Goal: Task Accomplishment & Management: Complete application form

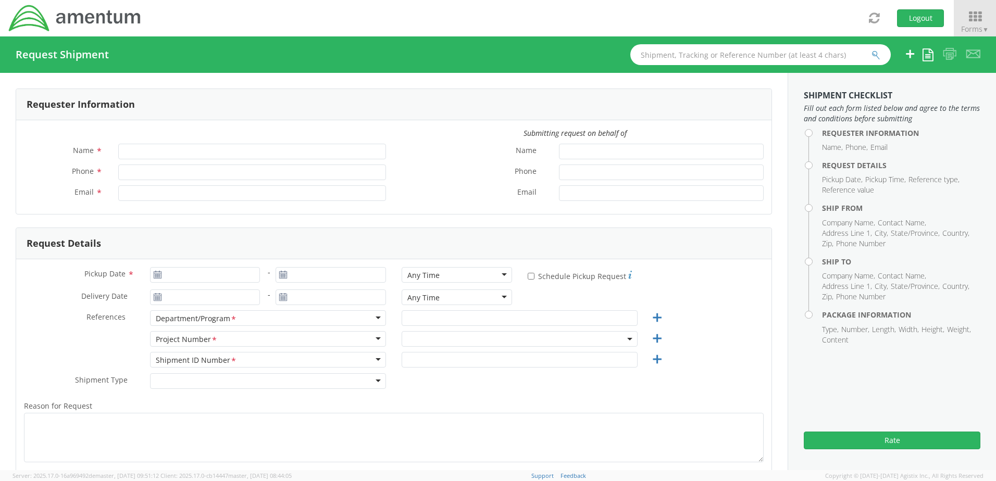
type input "[PERSON_NAME]"
type input "[PERSON_NAME][EMAIL_ADDRESS][PERSON_NAME][DOMAIN_NAME]"
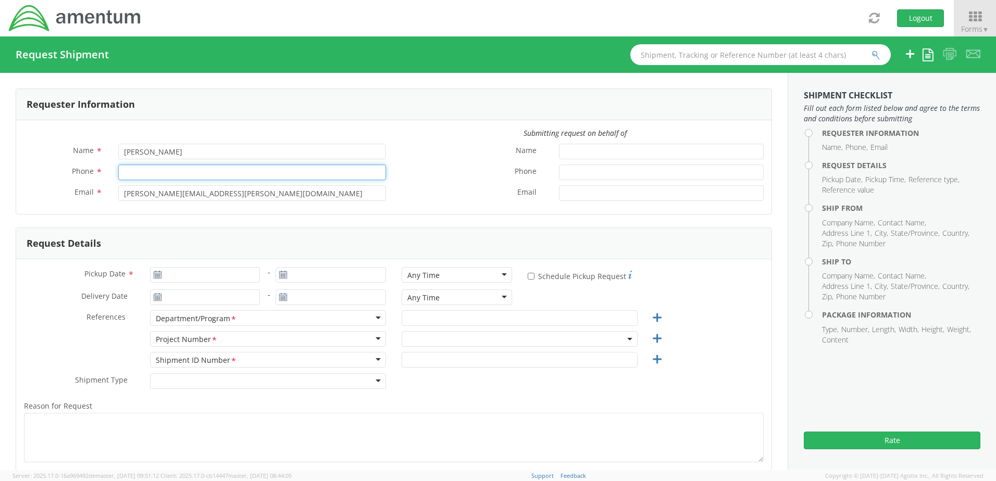
click at [136, 171] on input "Phone *" at bounding box center [252, 173] width 268 height 16
type input "8392731984"
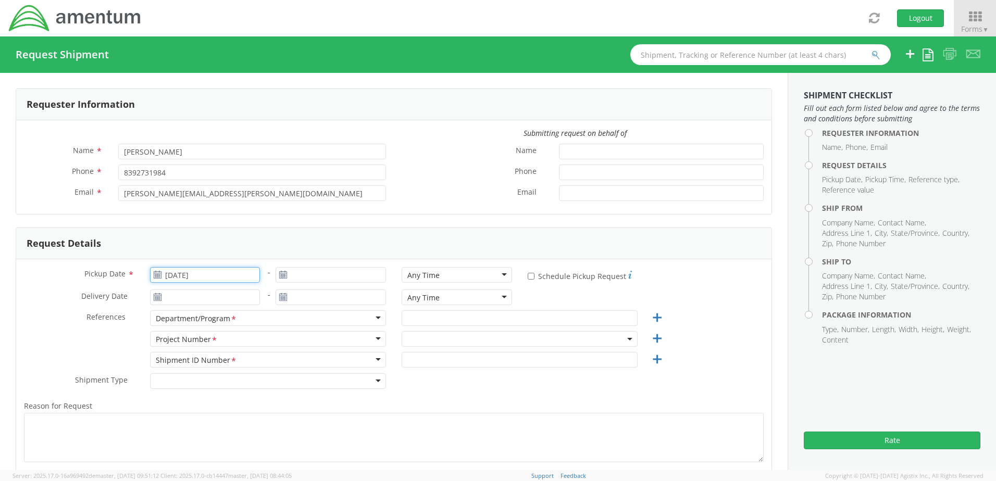
type input "[DATE]"
type input "N & S"
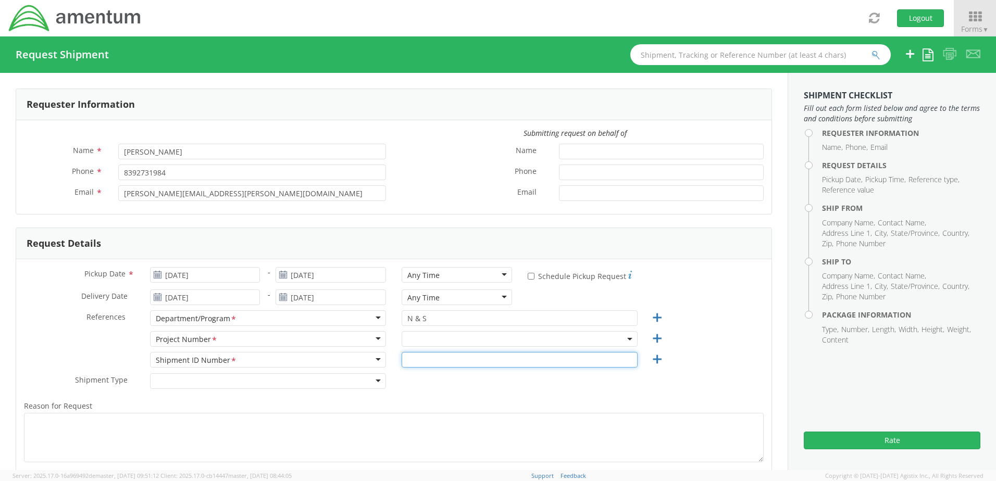
type input "1"
click at [155, 278] on icon at bounding box center [157, 275] width 9 height 8
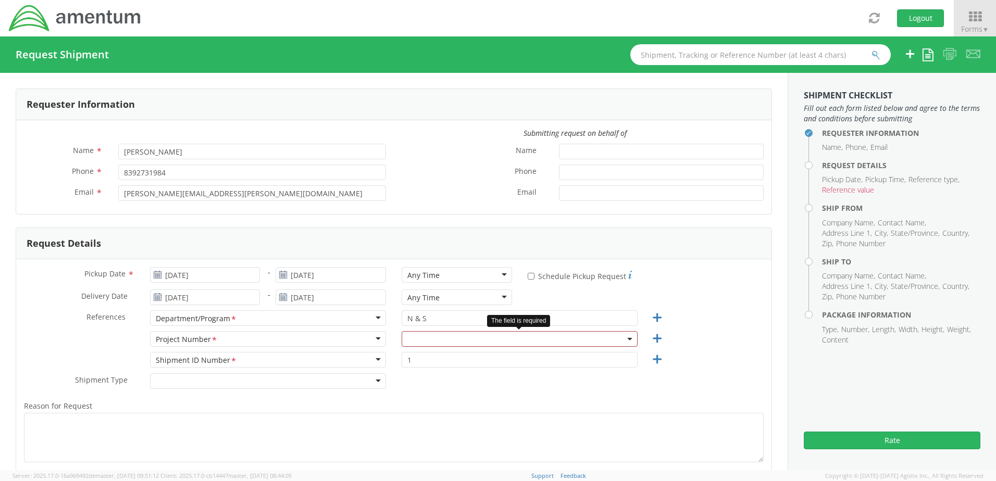
click at [156, 277] on use at bounding box center [157, 274] width 7 height 7
click at [181, 272] on input "[DATE]" at bounding box center [205, 275] width 110 height 16
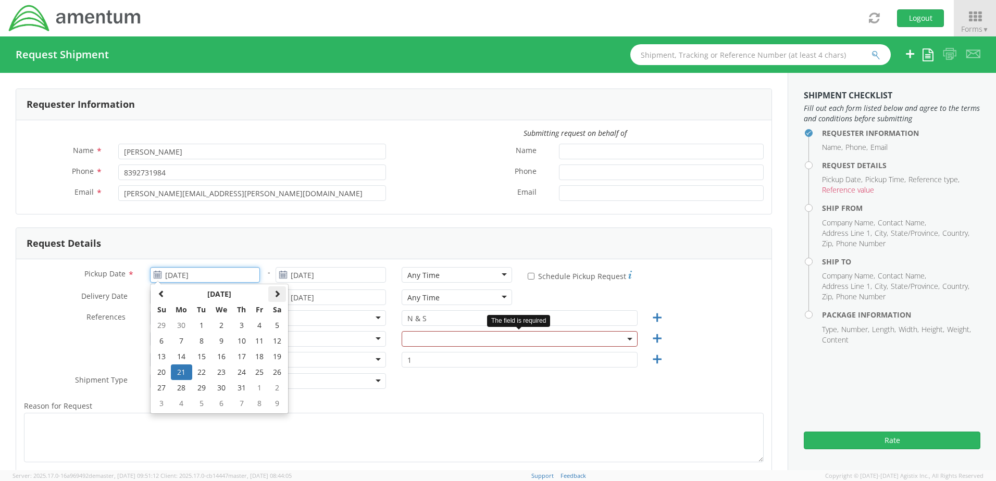
click at [278, 291] on span at bounding box center [276, 293] width 7 height 7
click at [179, 371] on td "18" at bounding box center [182, 373] width 22 height 16
type input "[DATE]"
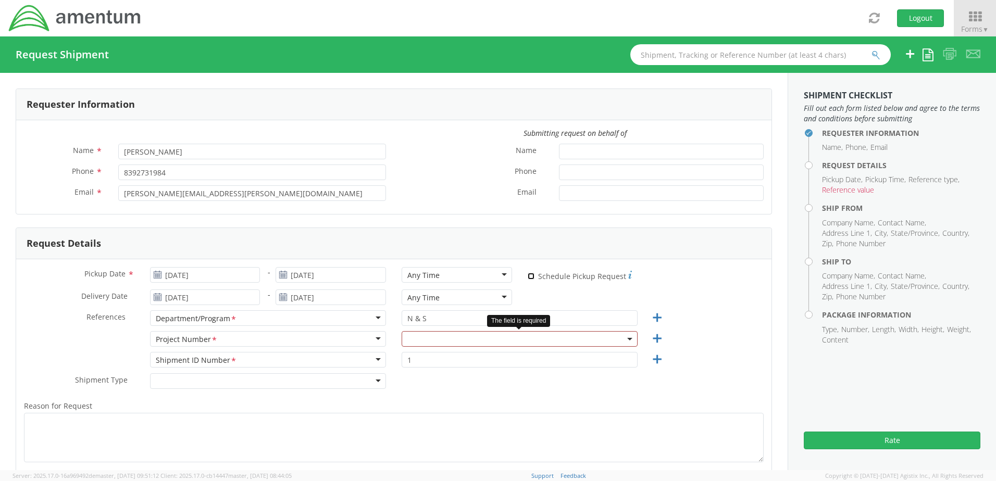
click at [528, 274] on input "* Schedule Pickup Request" at bounding box center [531, 276] width 7 height 7
checkbox input "true"
click at [496, 273] on div "Any Time" at bounding box center [457, 275] width 110 height 16
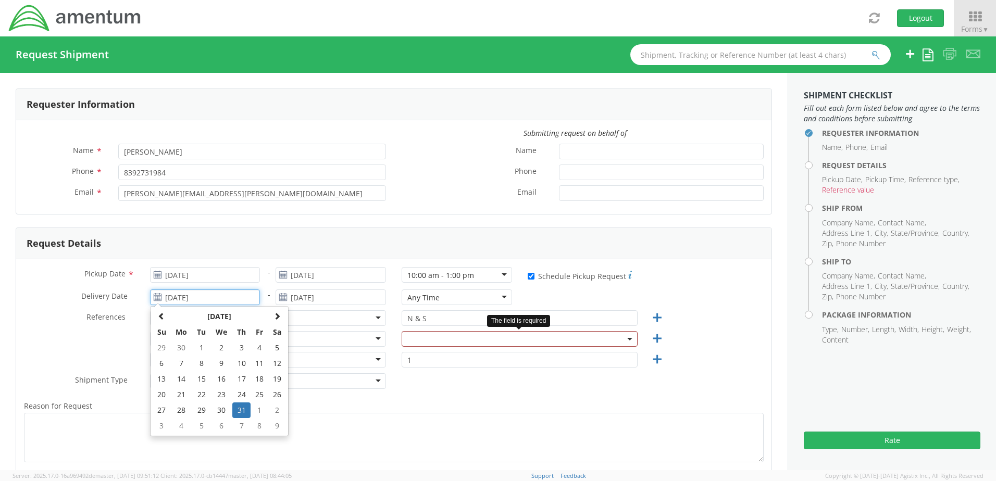
click at [176, 296] on input "[DATE]" at bounding box center [205, 298] width 110 height 16
click at [275, 315] on span at bounding box center [276, 315] width 7 height 7
click at [240, 395] on td "21" at bounding box center [241, 395] width 18 height 16
type input "[DATE]"
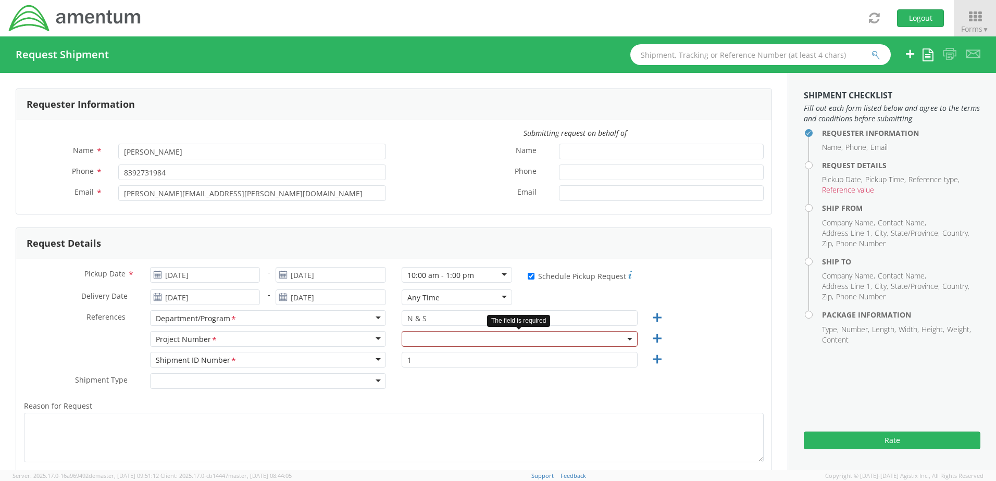
click at [418, 336] on span at bounding box center [520, 339] width 236 height 16
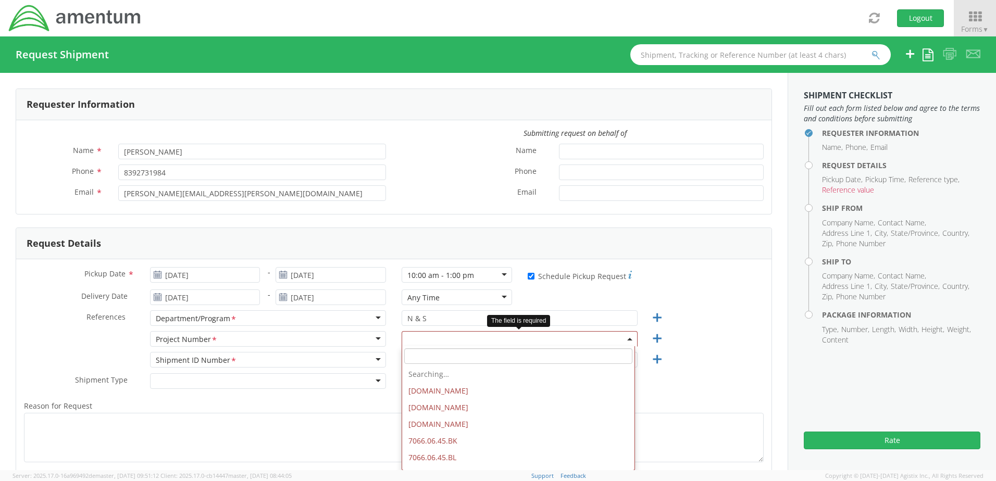
click at [420, 357] on input "search" at bounding box center [518, 356] width 228 height 16
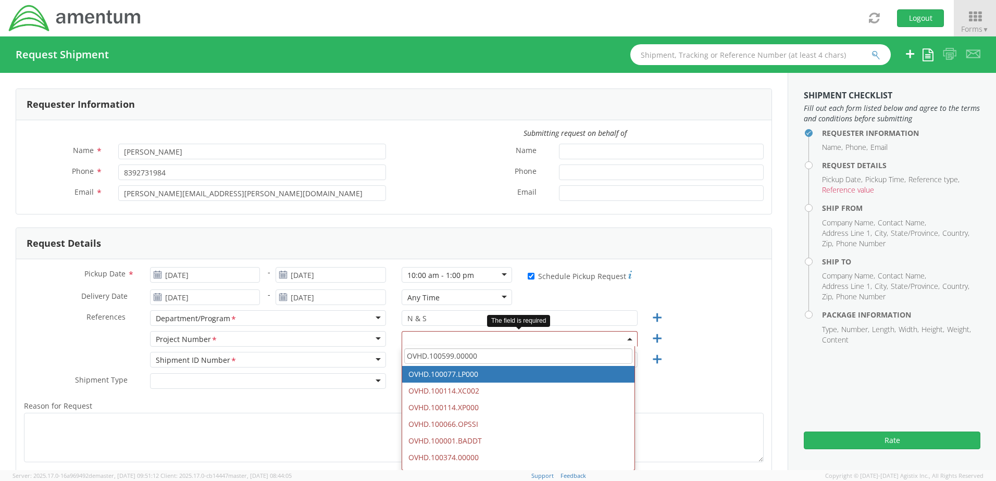
click at [484, 359] on input "OVHD.100599.00000" at bounding box center [518, 356] width 228 height 16
click at [455, 357] on input "OVHD.100599.00000" at bounding box center [518, 356] width 228 height 16
click at [481, 357] on input "OVHD.100599.00000" at bounding box center [518, 356] width 228 height 16
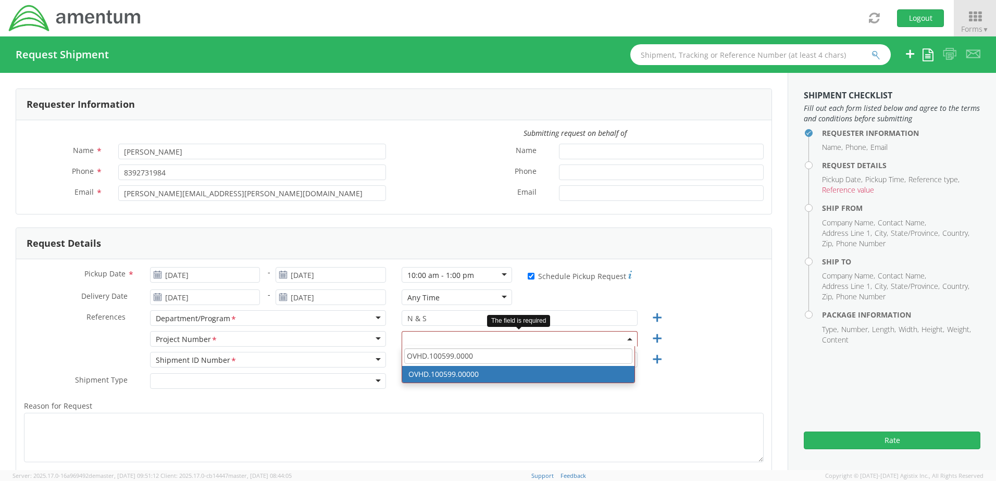
type input "OVHD.100599.0000"
select select "OVHD.100599.00000"
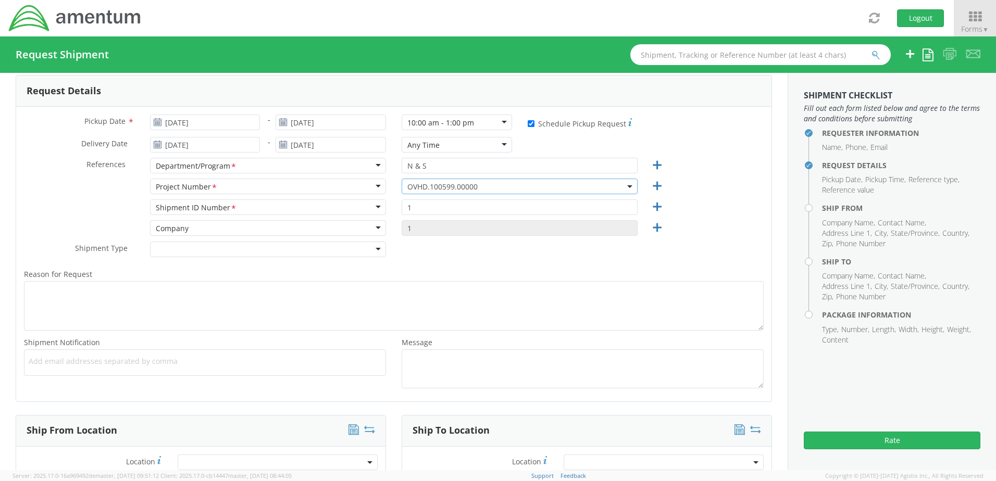
scroll to position [156, 0]
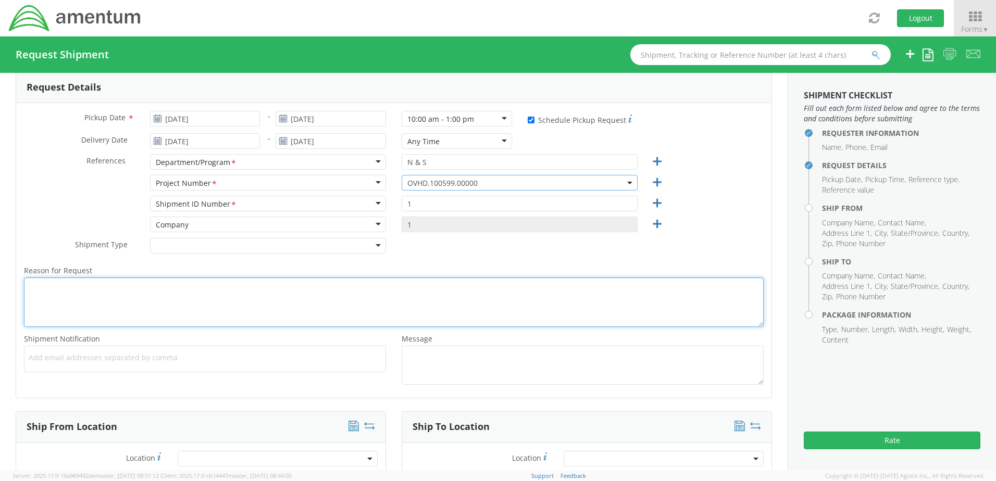
click at [58, 300] on textarea "Reason for Request *" at bounding box center [394, 302] width 740 height 49
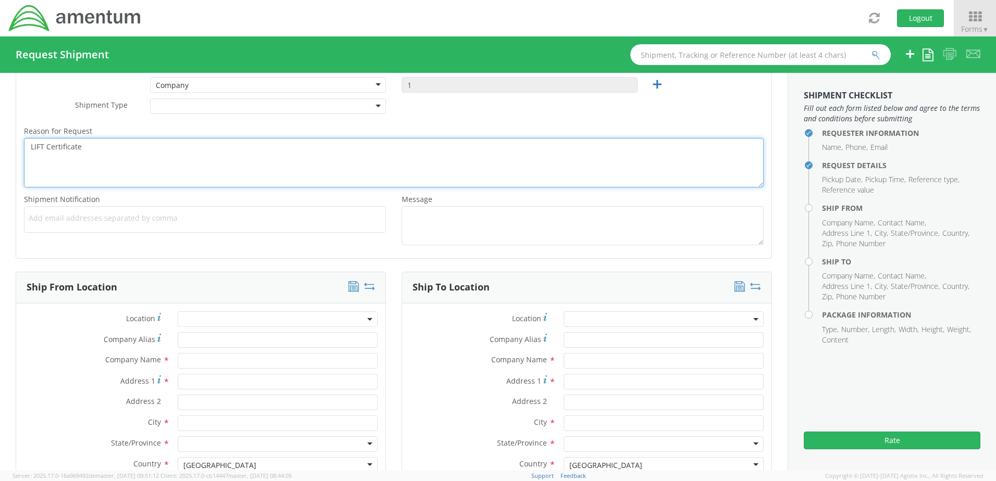
scroll to position [365, 0]
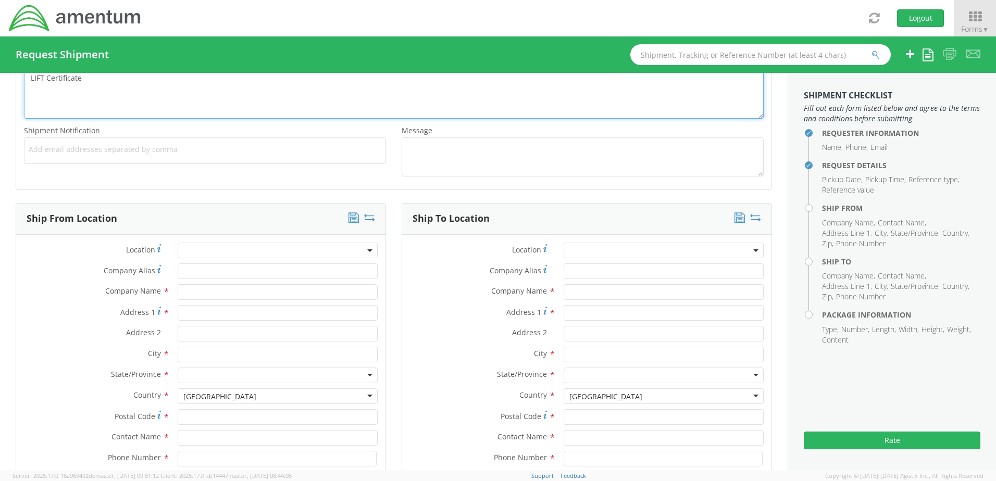
type textarea "LIFT Certificate"
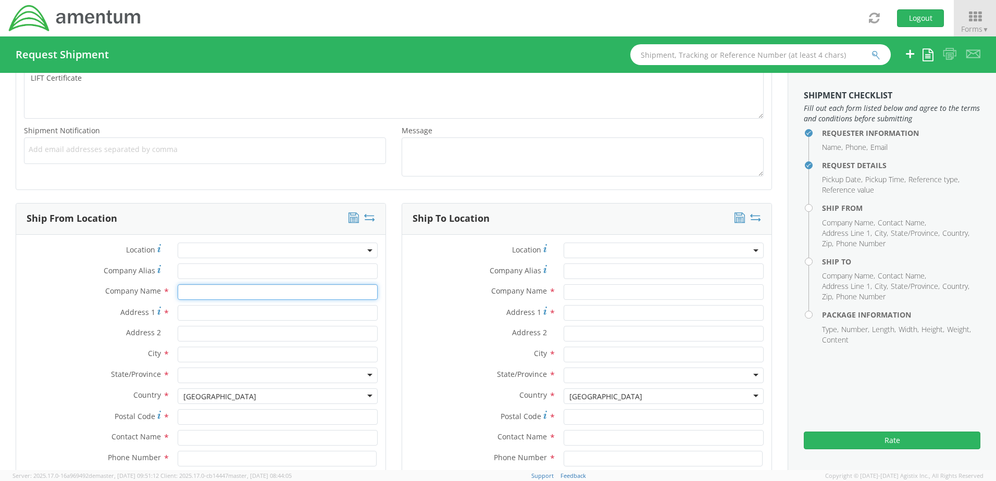
click at [198, 289] on input "text" at bounding box center [278, 292] width 200 height 16
type input "Amentum NS and E & S"
type input "[STREET_ADDRESS][PERSON_NAME]"
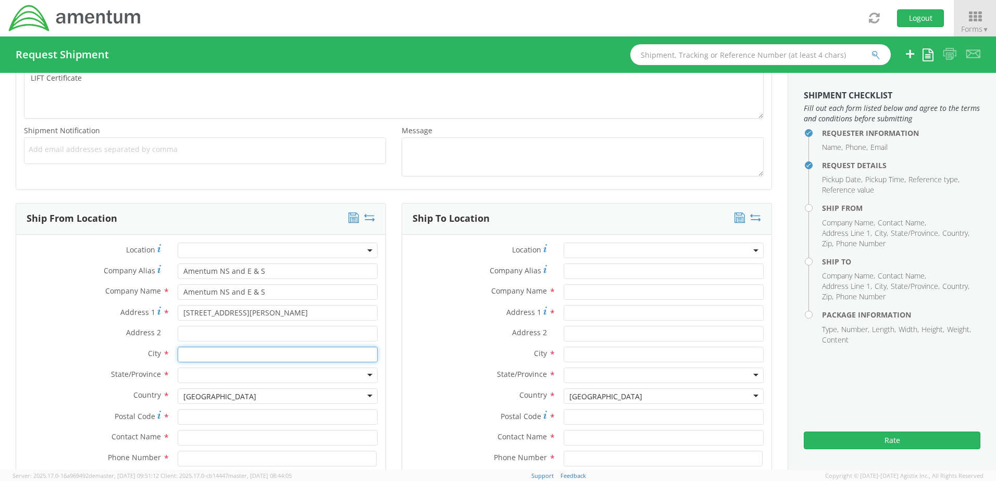
type input "Aiken"
type input "29801"
type input "[PERSON_NAME]"
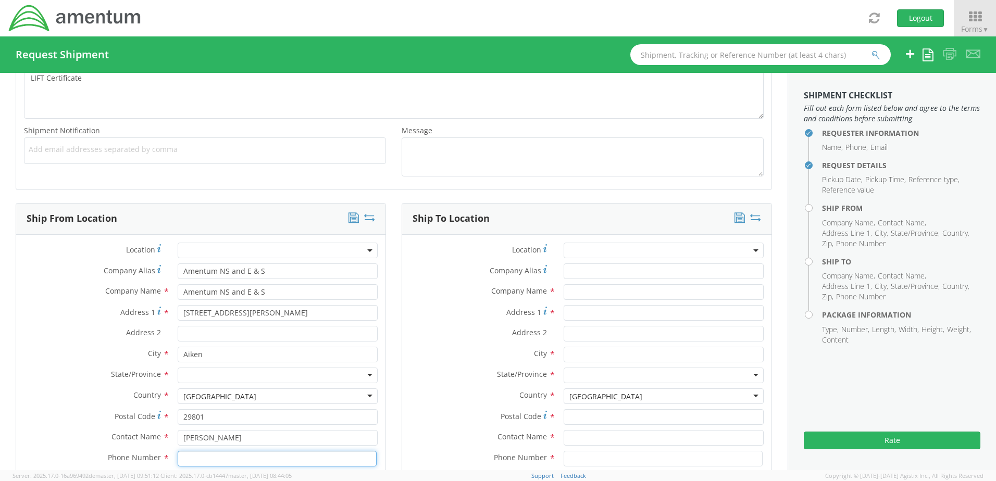
type input "8036456476"
type input "[PERSON_NAME][EMAIL_ADDRESS][PERSON_NAME][DOMAIN_NAME]"
type input "Amentum NS and E & S"
type input "[PERSON_NAME]"
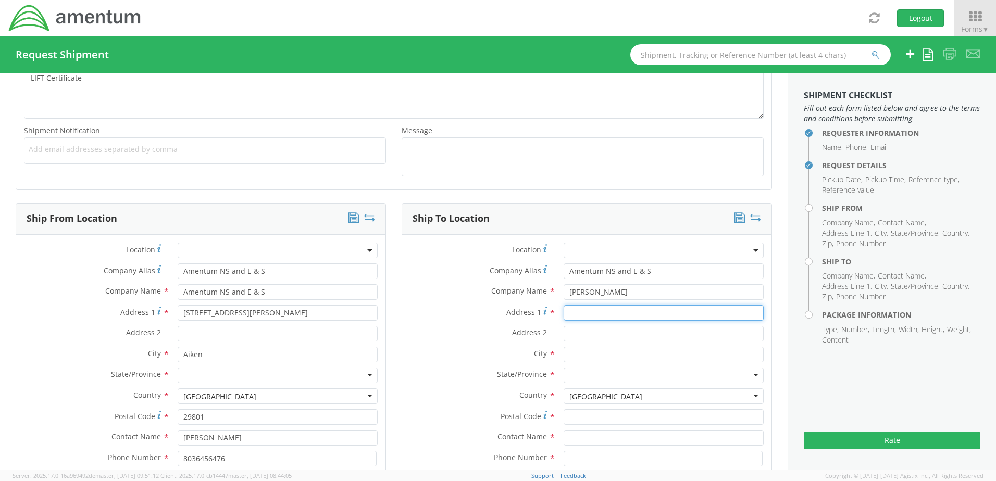
type input "Brooklands, [GEOGRAPHIC_DATA]"
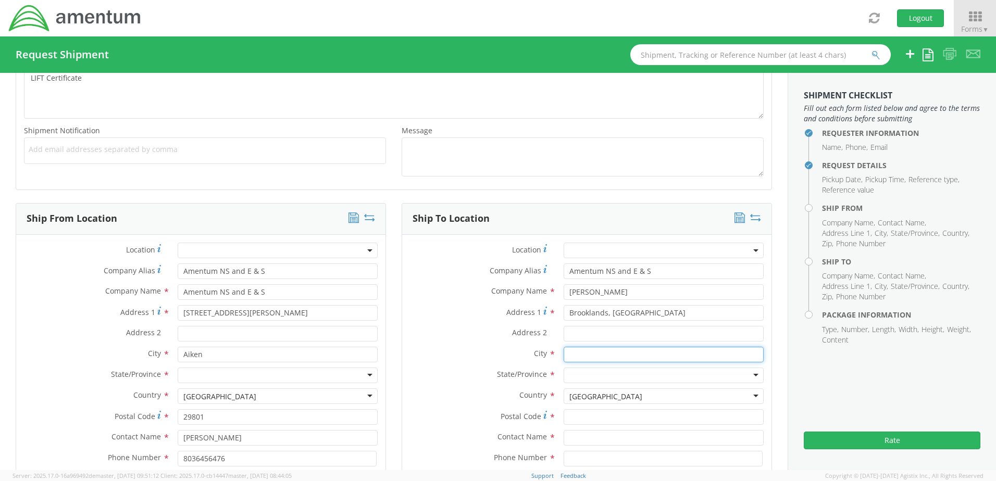
type input "[PERSON_NAME]"
type input "[STREET_ADDRESS] RN"
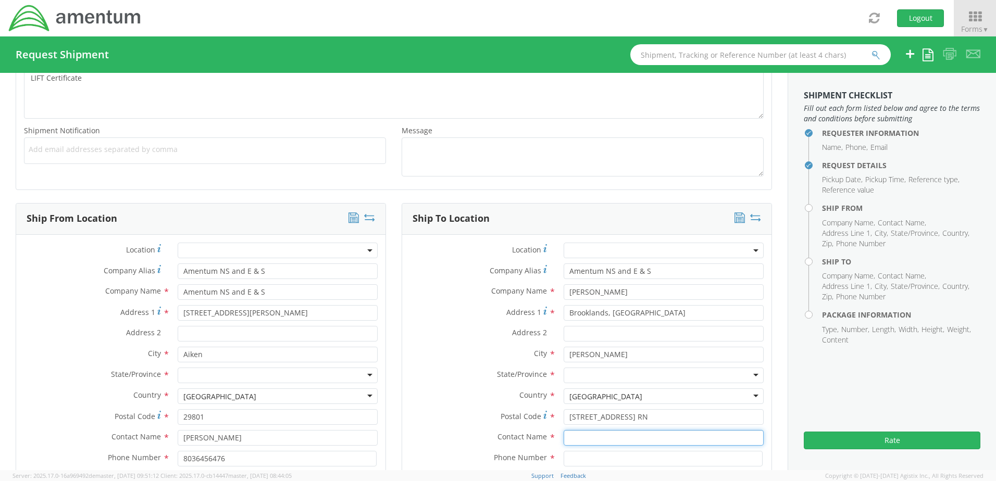
type input "[PERSON_NAME]"
type input "8392731984"
type input "[PERSON_NAME][EMAIL_ADDRESS][PERSON_NAME][DOMAIN_NAME]"
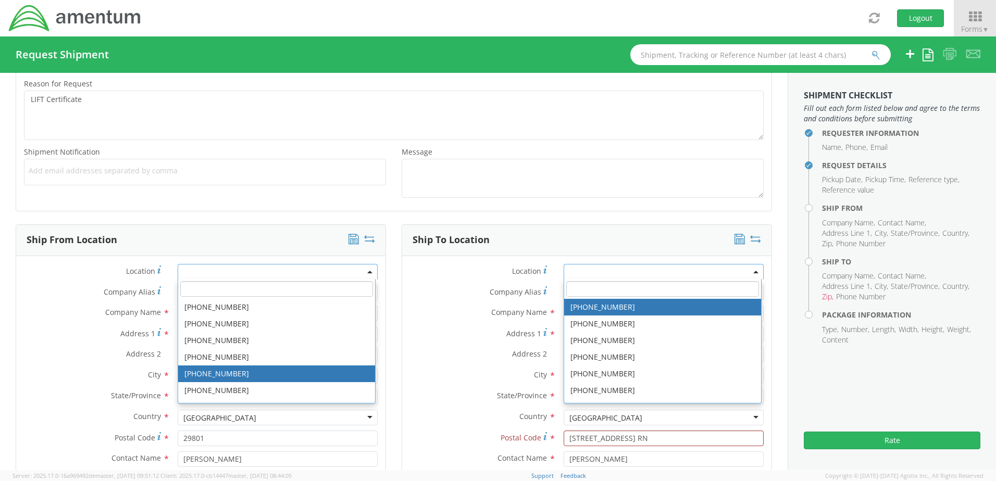
scroll to position [343, 0]
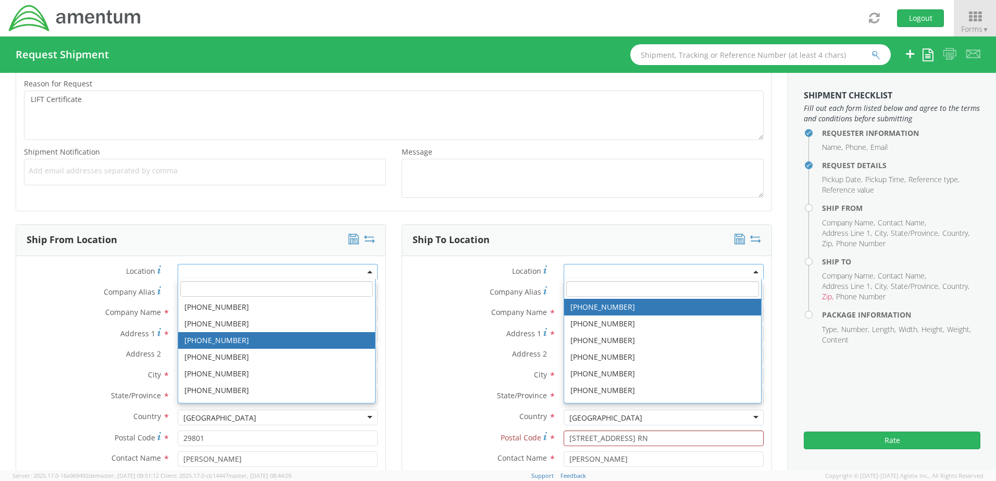
click at [83, 331] on label "Address 1 *" at bounding box center [93, 334] width 154 height 14
click at [178, 331] on input "[STREET_ADDRESS][PERSON_NAME]" at bounding box center [278, 335] width 200 height 16
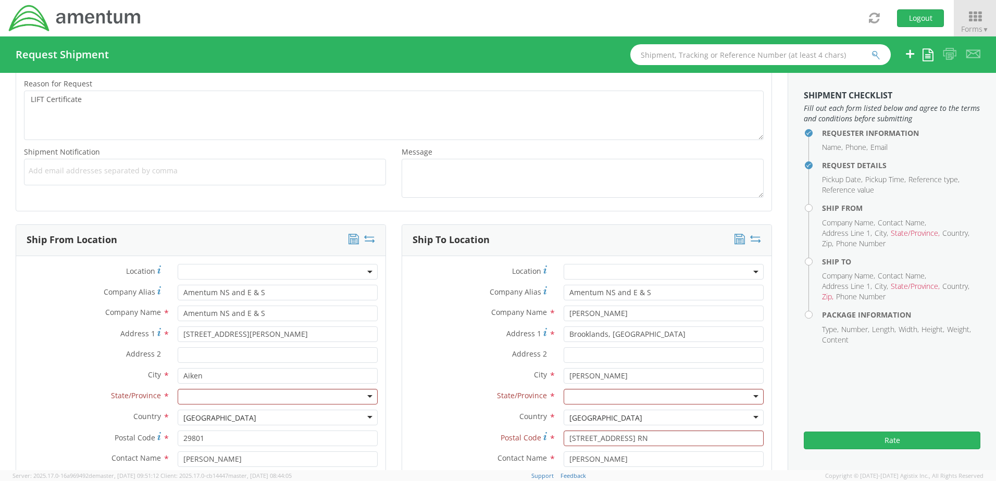
click at [196, 399] on div at bounding box center [278, 397] width 200 height 16
type input "s"
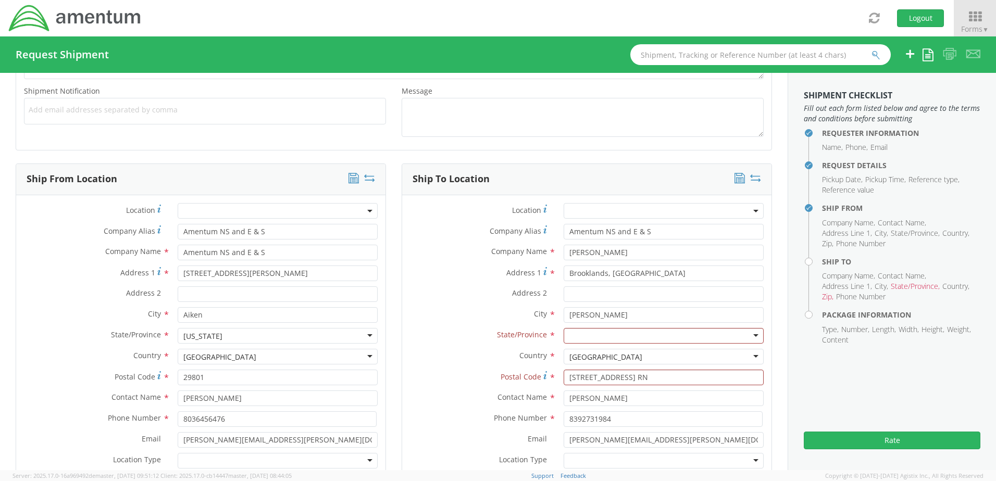
scroll to position [447, 0]
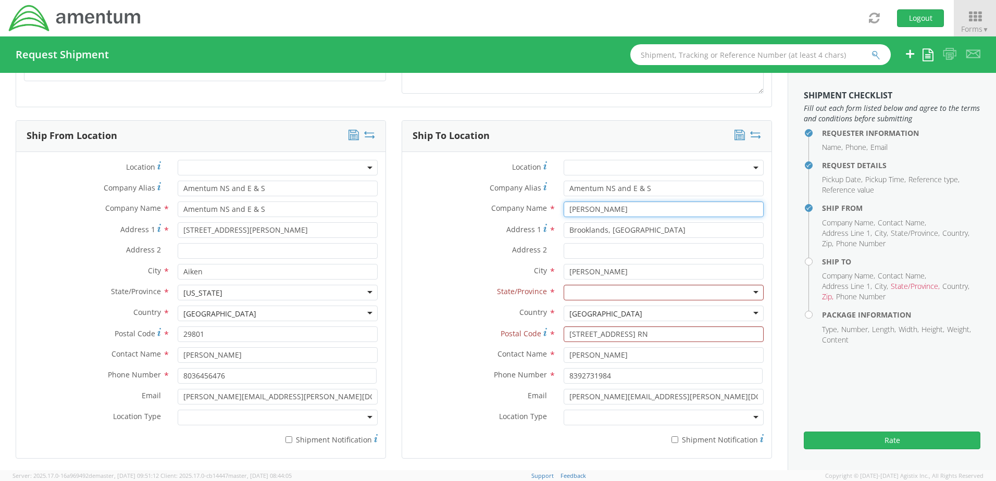
drag, startPoint x: 620, startPoint y: 208, endPoint x: 561, endPoint y: 209, distance: 58.9
click at [563, 209] on input "[PERSON_NAME]" at bounding box center [663, 210] width 200 height 16
drag, startPoint x: 650, startPoint y: 230, endPoint x: 554, endPoint y: 240, distance: 96.9
click at [554, 240] on div "Address [STREET_ADDRESS]" at bounding box center [586, 232] width 369 height 21
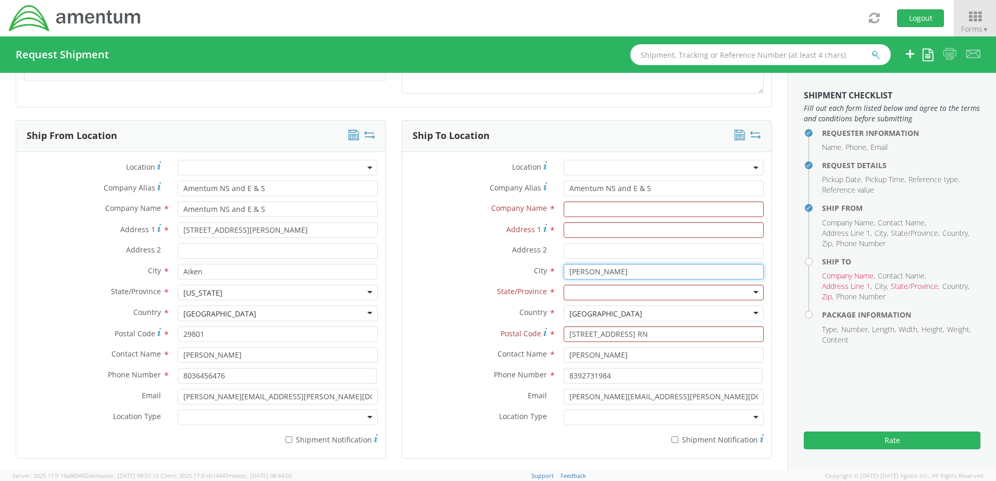
drag, startPoint x: 593, startPoint y: 269, endPoint x: 540, endPoint y: 281, distance: 55.0
click at [540, 281] on div "City * [PERSON_NAME] searching..." at bounding box center [586, 274] width 369 height 21
drag, startPoint x: 619, startPoint y: 329, endPoint x: 542, endPoint y: 337, distance: 77.5
click at [542, 337] on div "Postal Code * Leek St 13 8 RN Value "Leek St 13 8 RN" isn't valid [GEOGRAPHIC_D…" at bounding box center [586, 335] width 369 height 16
drag, startPoint x: 614, startPoint y: 358, endPoint x: 543, endPoint y: 360, distance: 71.4
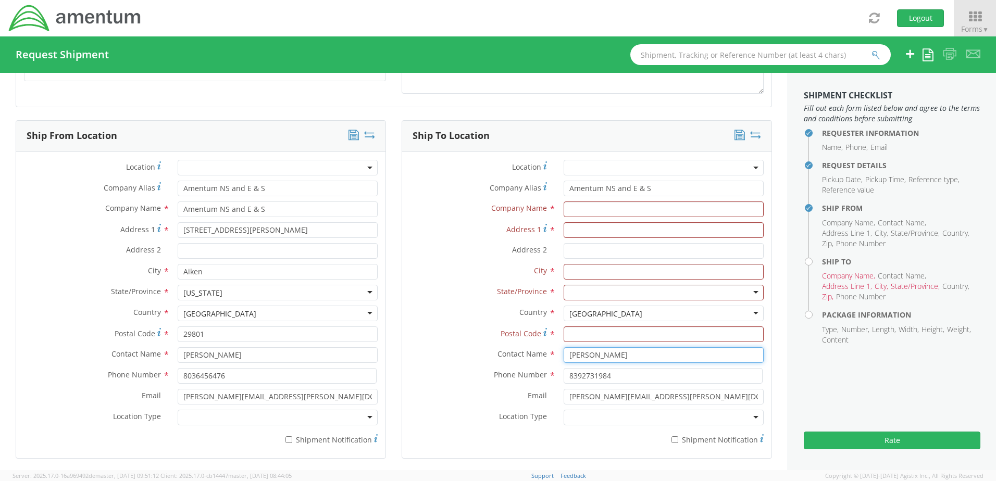
click at [543, 360] on div "Contact Name * [PERSON_NAME]" at bounding box center [586, 355] width 369 height 16
drag, startPoint x: 611, startPoint y: 377, endPoint x: 536, endPoint y: 368, distance: 75.5
click at [536, 368] on div "Phone Number * 8392731984" at bounding box center [586, 376] width 369 height 16
click at [638, 373] on input "8392731984" at bounding box center [662, 376] width 199 height 16
click at [703, 399] on input "[PERSON_NAME][EMAIL_ADDRESS][PERSON_NAME][DOMAIN_NAME]" at bounding box center [663, 397] width 200 height 16
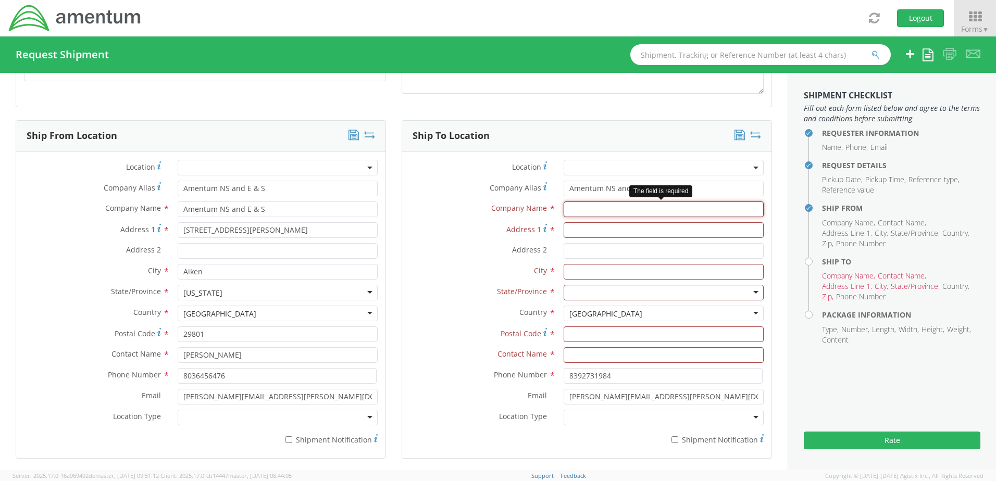
click at [574, 210] on input "text" at bounding box center [663, 210] width 200 height 16
type input "[PERSON_NAME]"
click at [578, 230] on input "Address 1 *" at bounding box center [663, 230] width 200 height 16
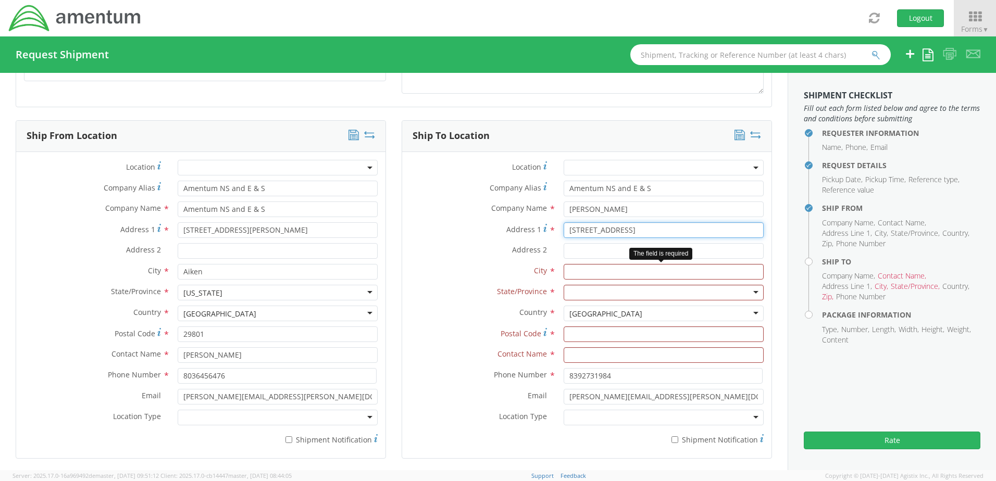
type input "[STREET_ADDRESS]"
click at [582, 275] on input "text" at bounding box center [663, 272] width 200 height 16
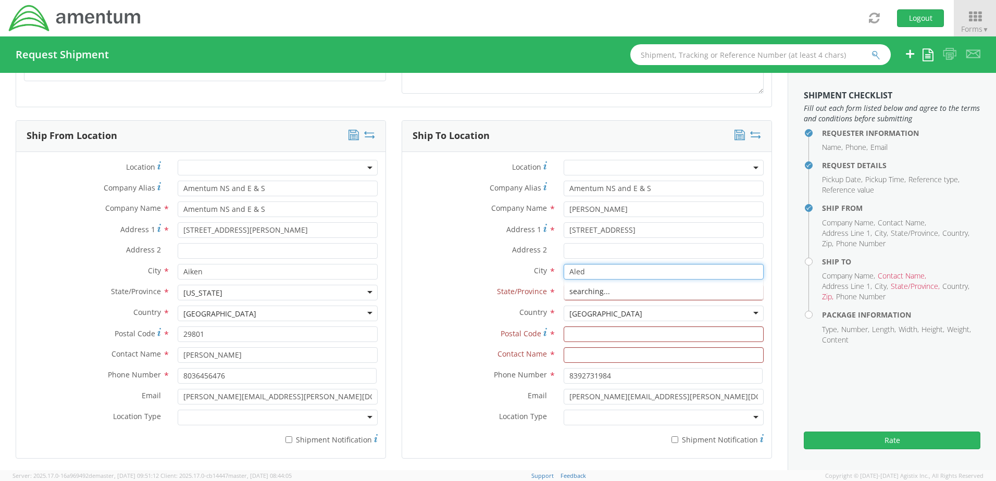
type input "Aledo"
type input "Amentum"
type input "[STREET_ADDRESS]"
type input "ALEDO"
type input "76008"
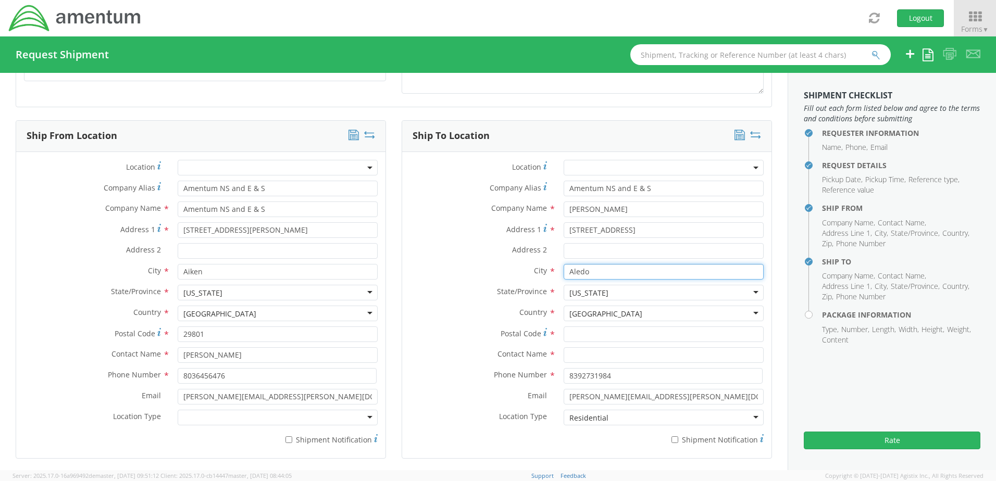
type input "[PERSON_NAME]"
type input "[PHONE_NUMBER]"
type input "[PERSON_NAME][EMAIL_ADDRESS][PERSON_NAME][DOMAIN_NAME]"
type input "ALEDO"
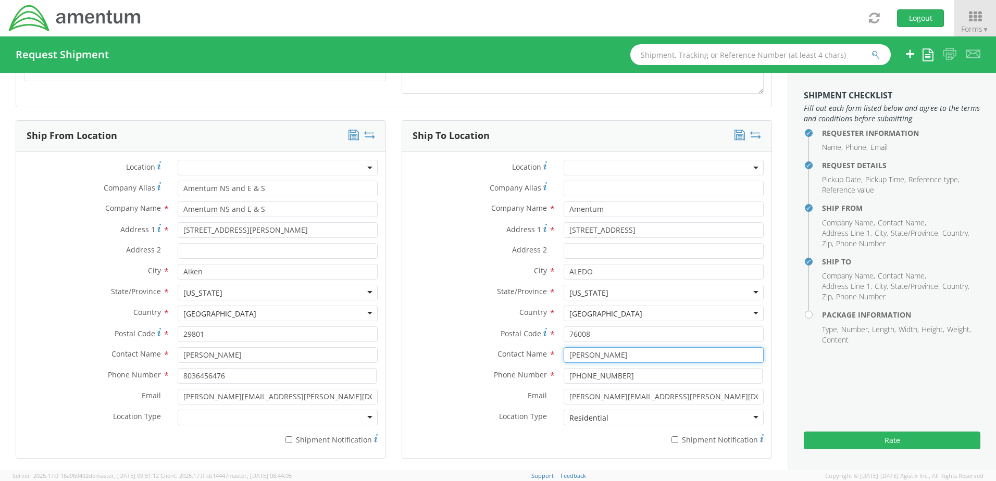
drag, startPoint x: 626, startPoint y: 360, endPoint x: 543, endPoint y: 359, distance: 82.8
click at [543, 359] on div "Contact Name * [PERSON_NAME]" at bounding box center [586, 355] width 369 height 16
type input "[PERSON_NAME]"
drag, startPoint x: 678, startPoint y: 396, endPoint x: 538, endPoint y: 395, distance: 139.6
click at [539, 398] on div "Email * [PERSON_NAME][EMAIL_ADDRESS][PERSON_NAME][DOMAIN_NAME]" at bounding box center [586, 397] width 369 height 16
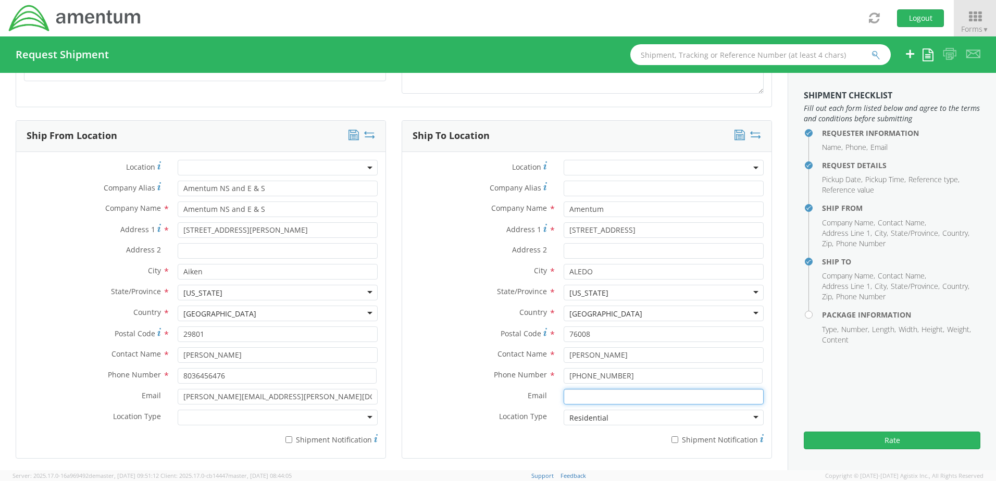
click at [569, 395] on input "Email *" at bounding box center [663, 397] width 200 height 16
type input "[PERSON_NAME][EMAIL_ADDRESS][PERSON_NAME][DOMAIN_NAME]"
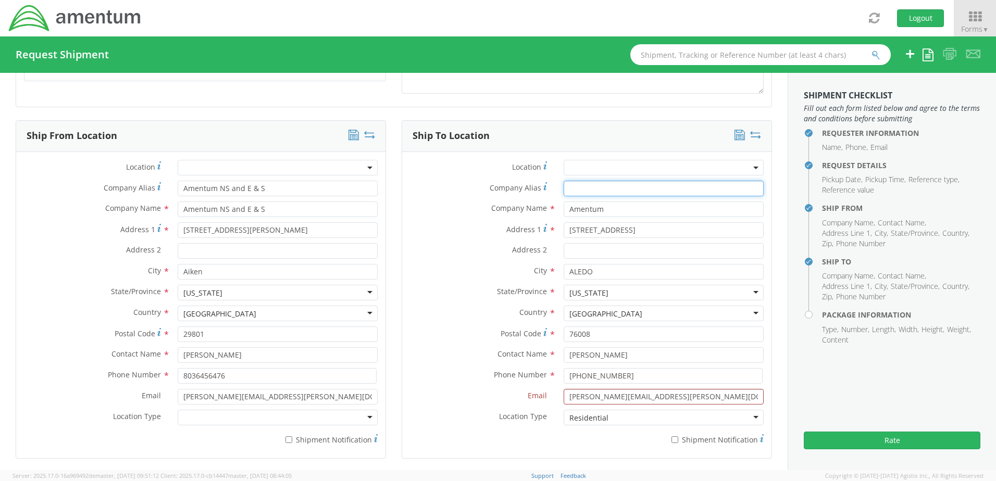
type input "None"
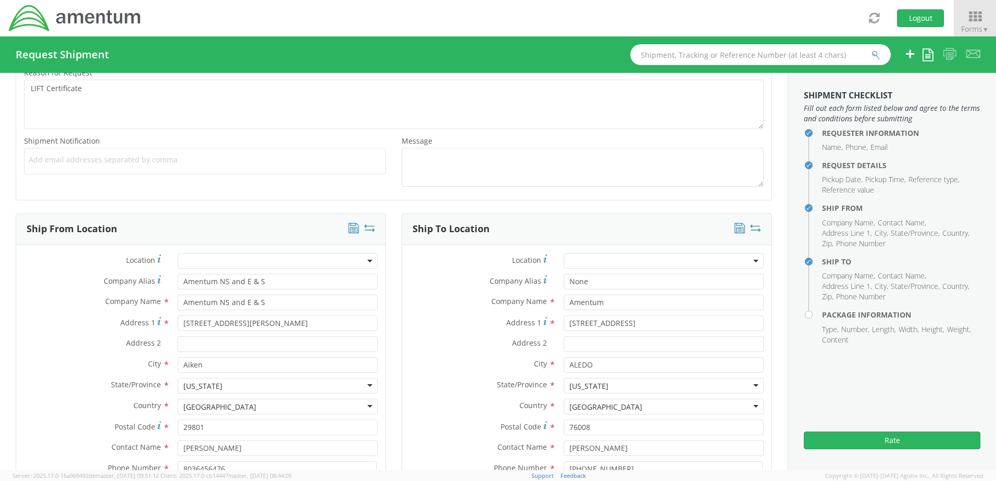
scroll to position [343, 0]
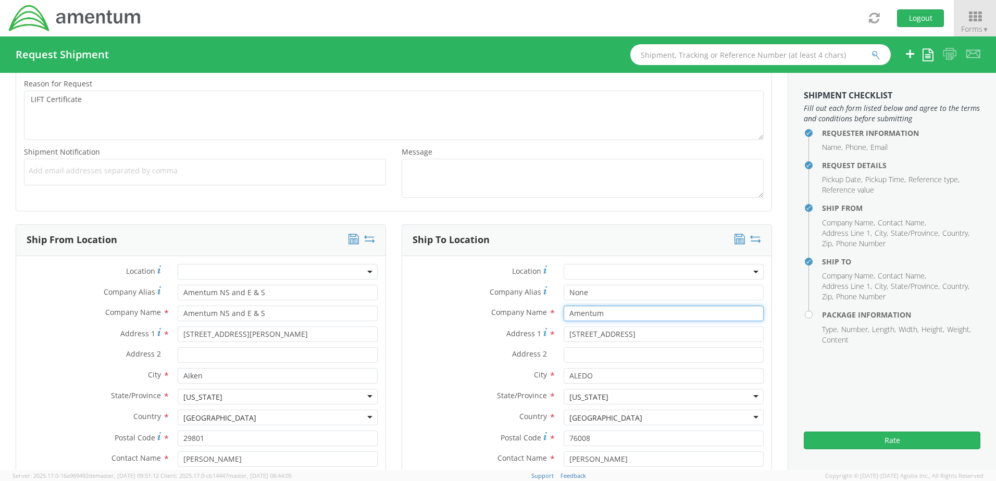
click at [603, 313] on input "Amentum" at bounding box center [663, 314] width 200 height 16
type input "A"
type input "[PERSON_NAME]"
click at [627, 335] on input "[STREET_ADDRESS]" at bounding box center [663, 335] width 200 height 16
type input "3"
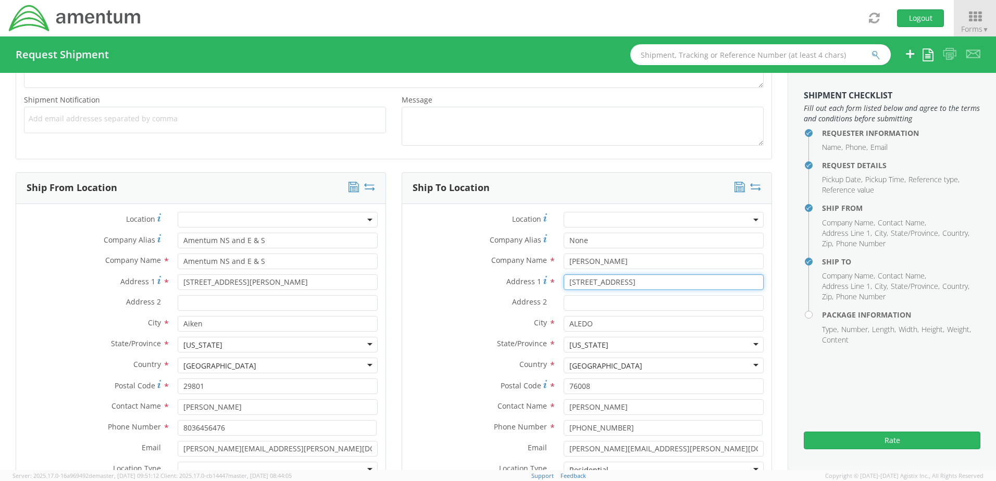
scroll to position [499, 0]
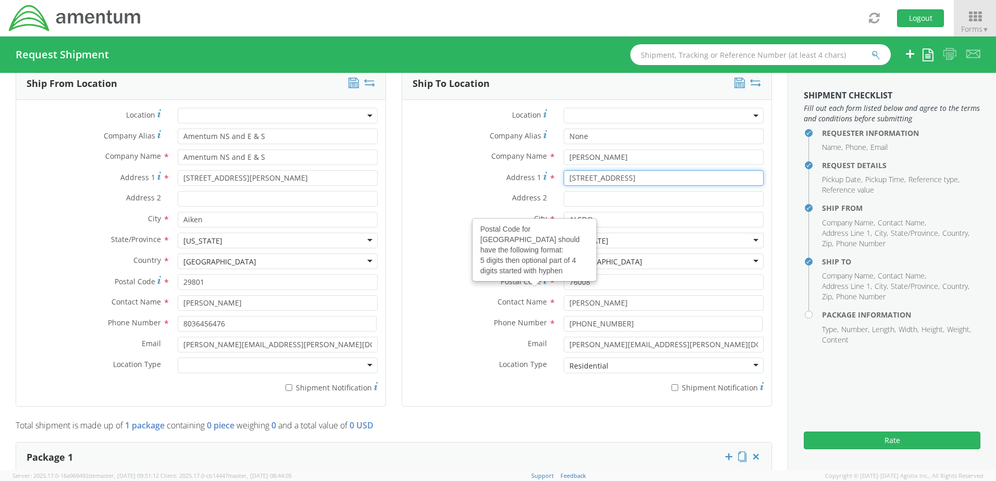
type input "[STREET_ADDRESS]"
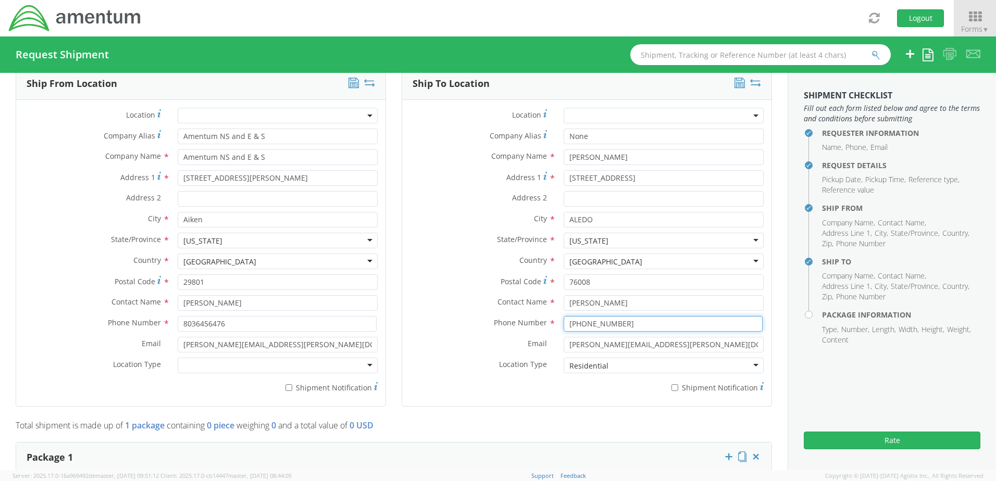
drag, startPoint x: 613, startPoint y: 320, endPoint x: 547, endPoint y: 312, distance: 66.1
click at [547, 312] on div "Location * Company Alias * None Company Name * [PERSON_NAME] Address [STREET_AD…" at bounding box center [586, 253] width 369 height 291
click at [586, 323] on input at bounding box center [662, 324] width 199 height 16
click at [446, 306] on label "Contact Name *" at bounding box center [479, 302] width 154 height 14
click at [578, 325] on input at bounding box center [662, 324] width 199 height 16
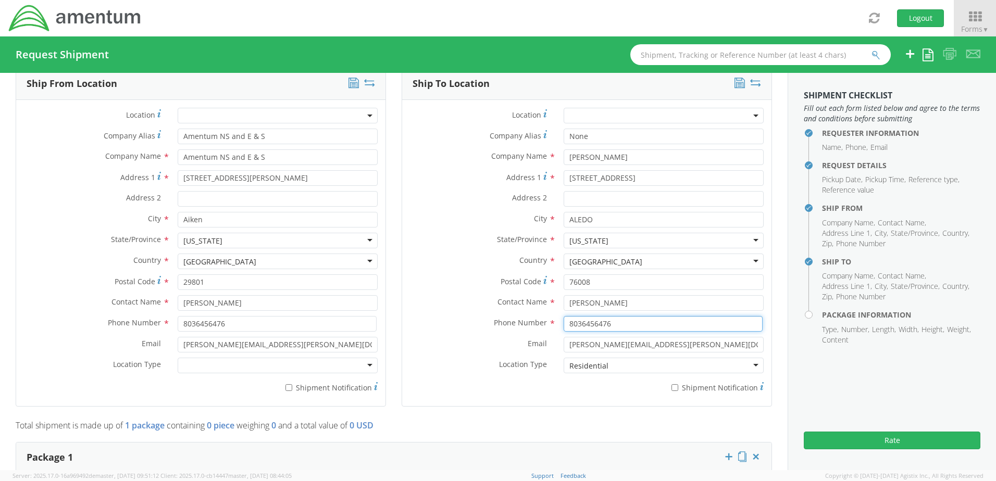
type input "8392731984"
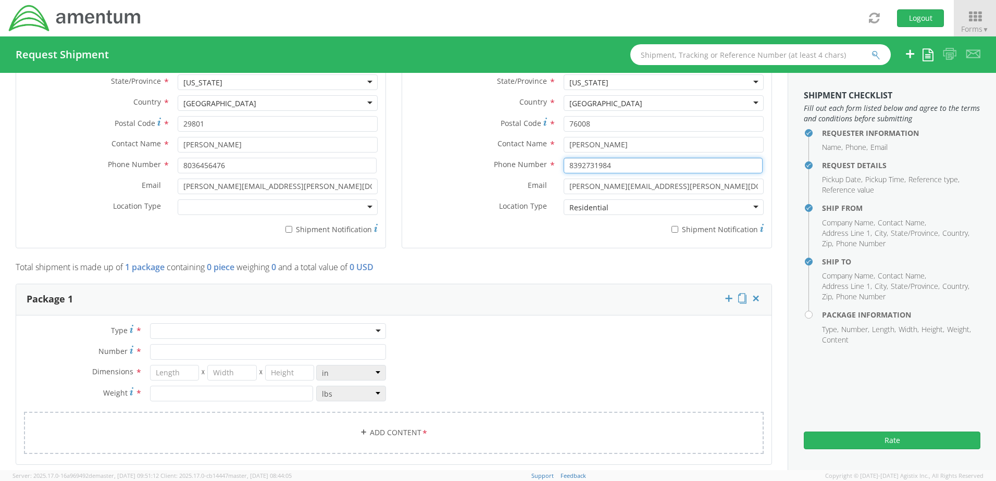
scroll to position [760, 0]
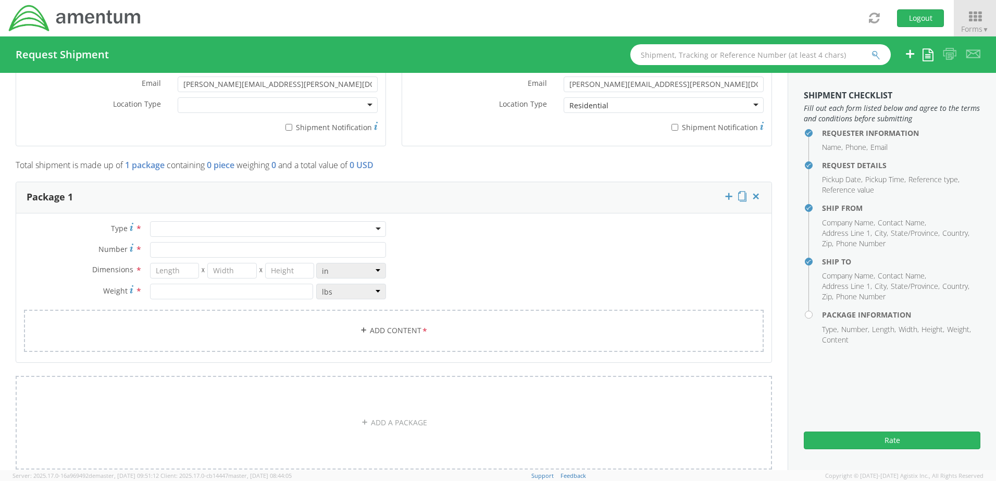
click at [192, 223] on div at bounding box center [268, 229] width 236 height 16
click at [192, 253] on input "Number *" at bounding box center [268, 250] width 236 height 16
type input "1"
click at [182, 265] on input "number" at bounding box center [174, 271] width 49 height 16
type input "13"
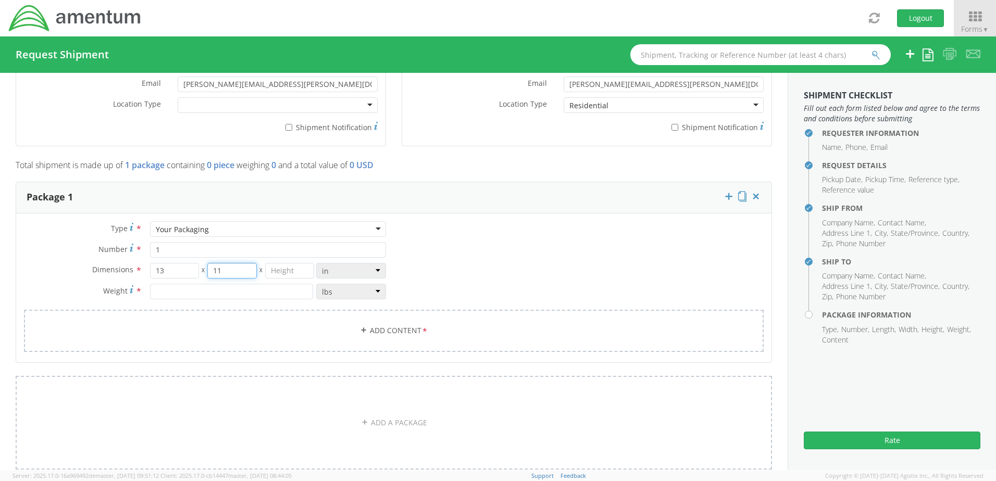
type input "11"
type input "2"
click at [182, 290] on input "number" at bounding box center [231, 292] width 163 height 16
type input "2"
click at [390, 336] on link "Add Content *" at bounding box center [394, 331] width 740 height 42
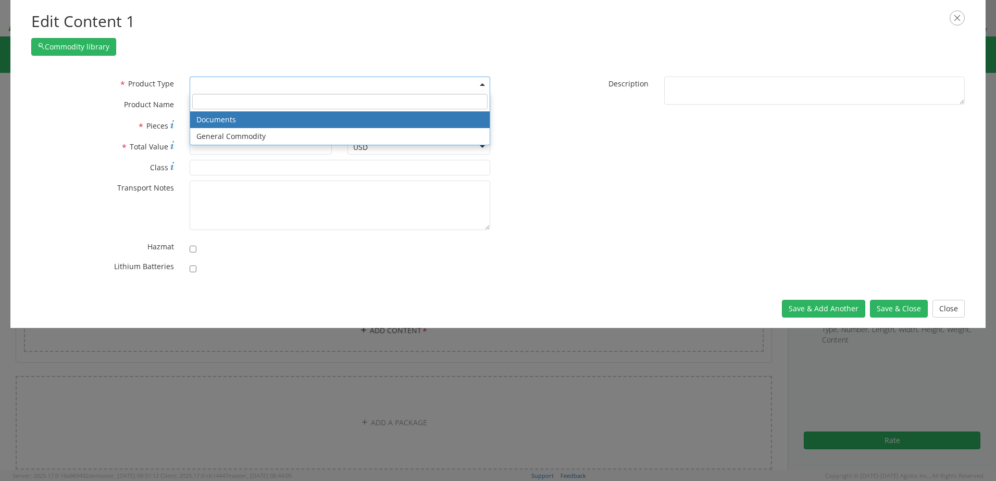
click at [292, 86] on span at bounding box center [340, 85] width 300 height 16
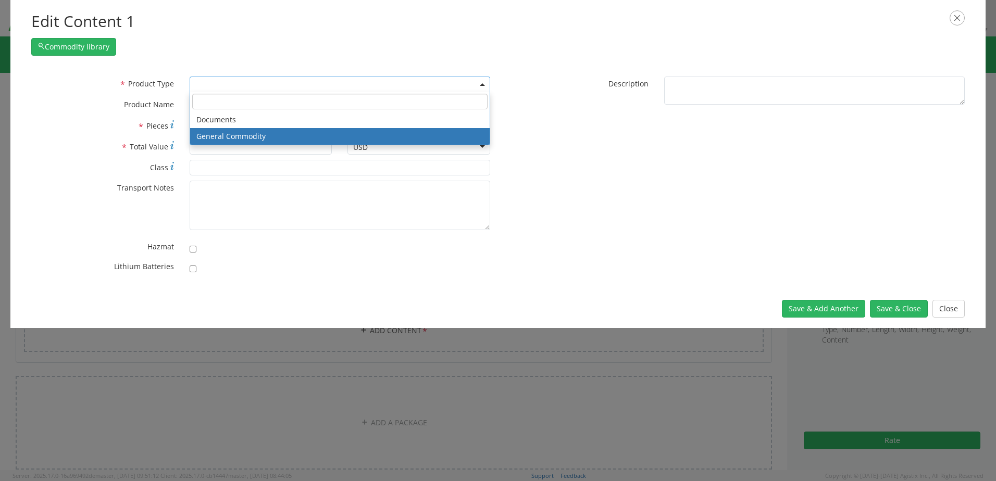
select select "COMMODITY"
type input "General Commodity"
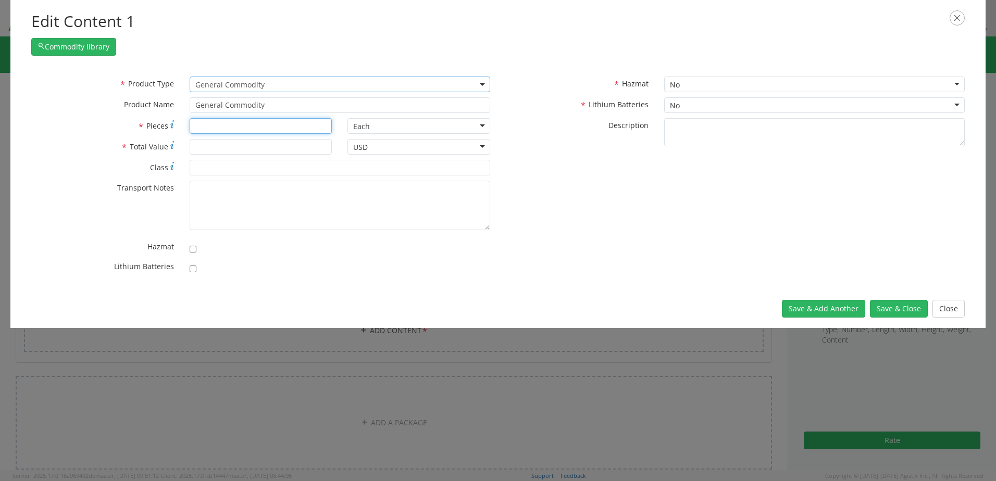
click at [229, 131] on input "* Pieces" at bounding box center [261, 126] width 143 height 16
type input "1"
click at [232, 145] on input "* Total Value" at bounding box center [261, 147] width 143 height 16
type input "50"
click at [831, 307] on button "Save & Add Another" at bounding box center [823, 309] width 83 height 18
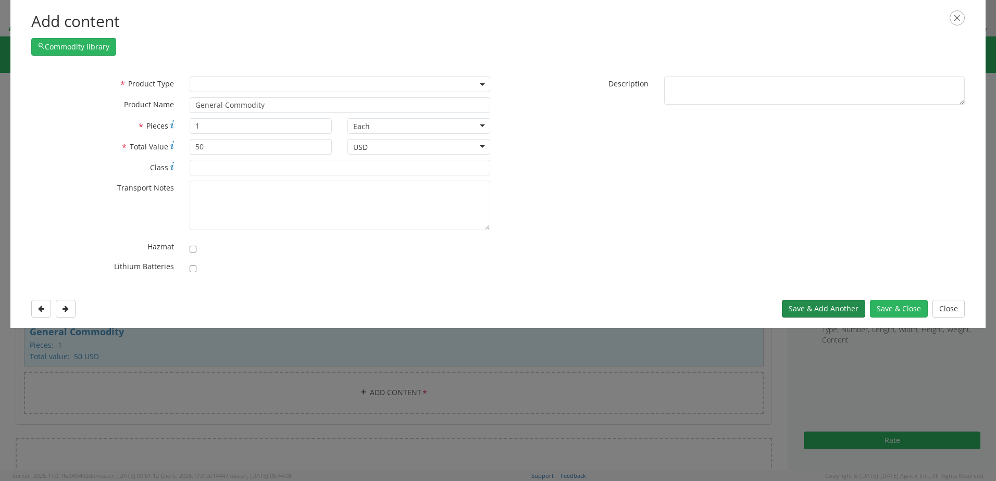
select select
click at [899, 305] on button "Save & Close" at bounding box center [899, 309] width 58 height 18
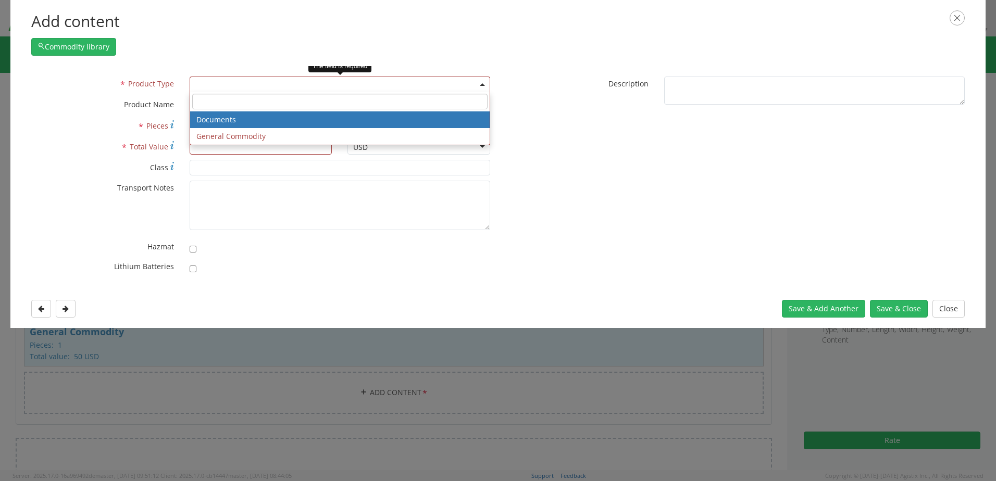
click at [447, 85] on span at bounding box center [340, 85] width 300 height 16
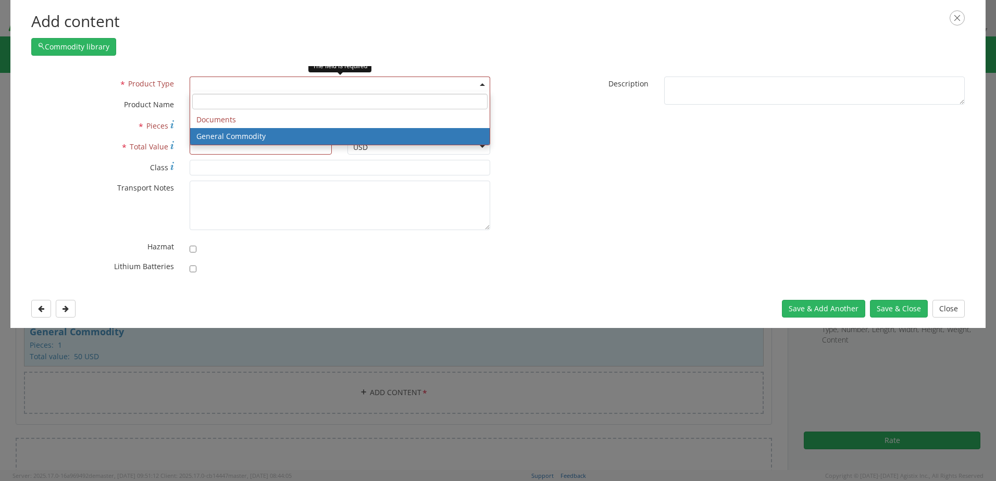
select select "COMMODITY"
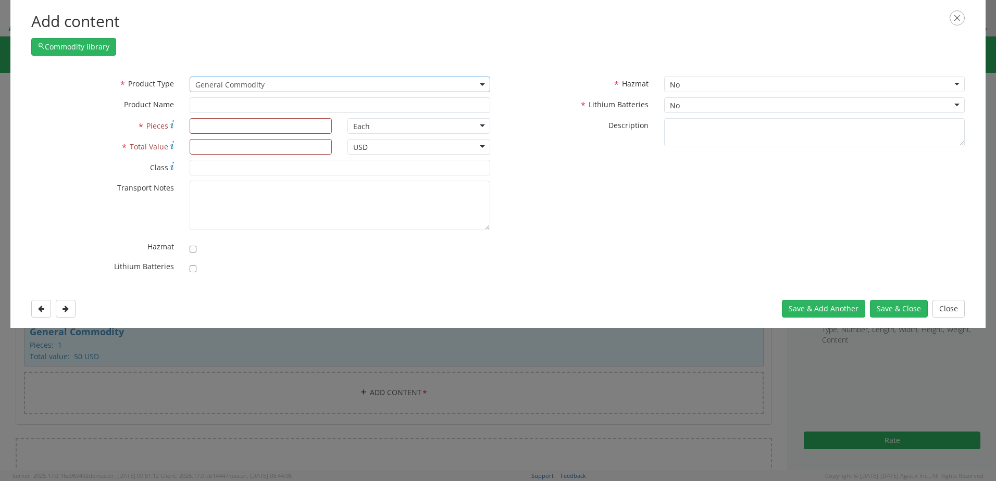
type input "General Commodity"
drag, startPoint x: 184, startPoint y: 130, endPoint x: 196, endPoint y: 126, distance: 13.2
click at [184, 129] on div at bounding box center [261, 126] width 158 height 16
click at [208, 125] on input "* Pieces" at bounding box center [261, 126] width 143 height 16
type input "1"
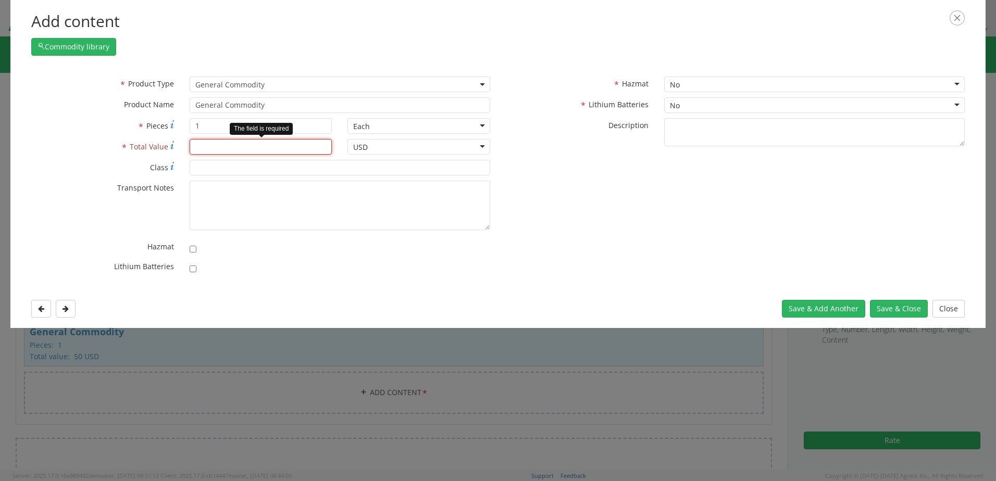
click at [235, 144] on input "* Total Value" at bounding box center [261, 147] width 143 height 16
click at [41, 312] on icon at bounding box center [41, 308] width 6 height 7
type input "50"
click at [959, 20] on icon "button" at bounding box center [956, 17] width 15 height 15
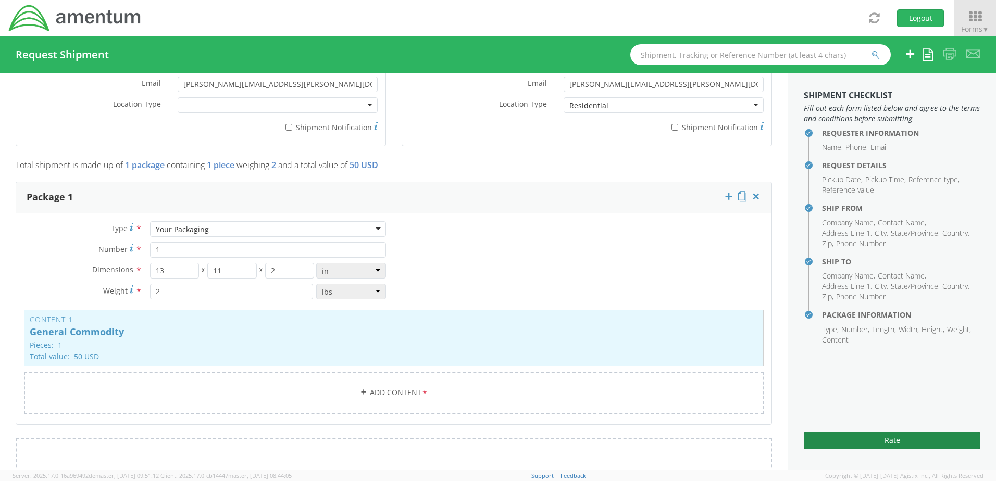
click at [891, 441] on button "Rate" at bounding box center [892, 441] width 177 height 18
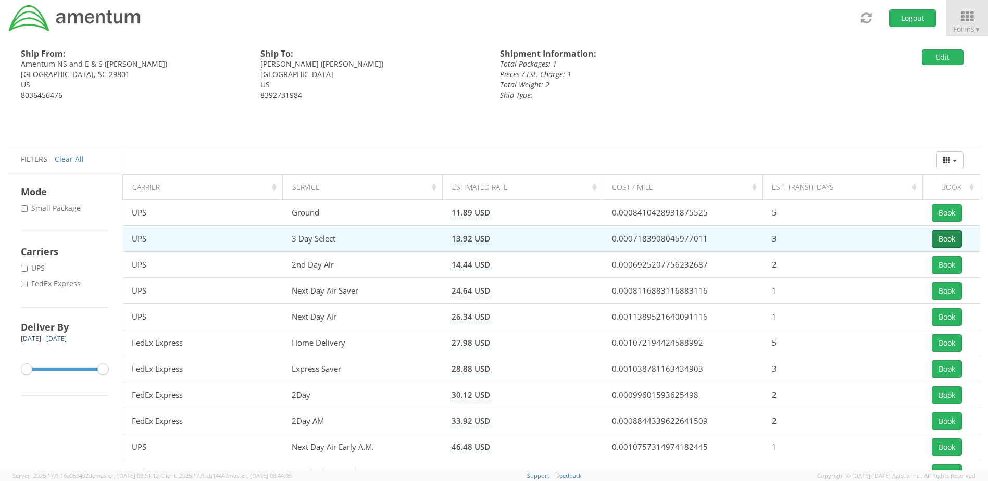
click at [947, 237] on button "Book" at bounding box center [947, 239] width 30 height 18
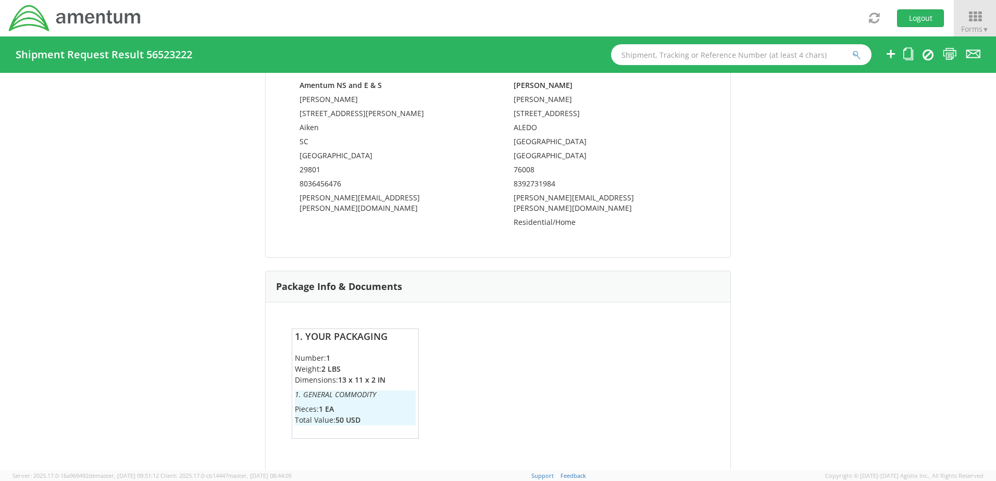
scroll to position [740, 0]
